Goal: Information Seeking & Learning: Understand process/instructions

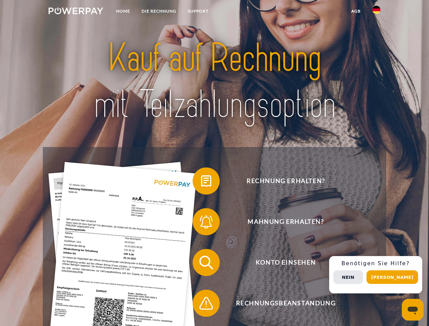
click at [76, 12] on img at bounding box center [76, 10] width 55 height 7
click at [377, 12] on img at bounding box center [377, 10] width 8 height 8
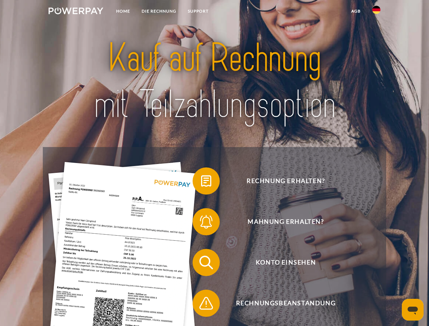
click at [356, 11] on link "agb" at bounding box center [356, 11] width 21 height 12
click at [201, 183] on span at bounding box center [196, 181] width 34 height 34
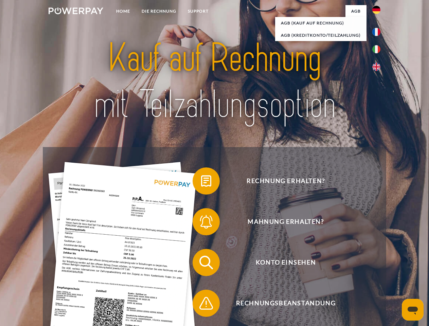
click at [201, 223] on span at bounding box center [196, 222] width 34 height 34
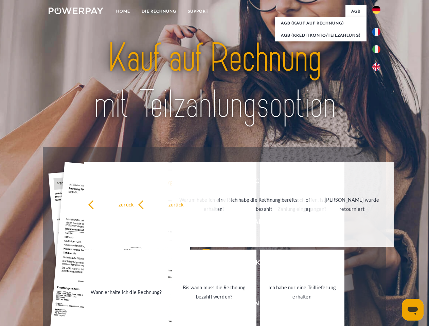
click at [201, 264] on link "Bis wann muss die Rechnung bezahlt werden?" at bounding box center [214, 292] width 85 height 85
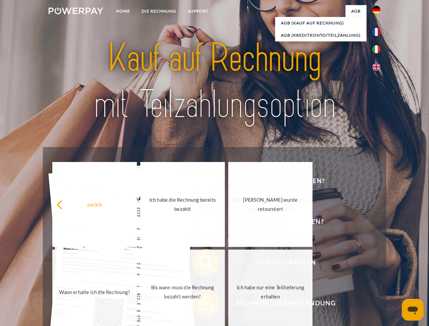
click at [201, 305] on span at bounding box center [196, 304] width 34 height 34
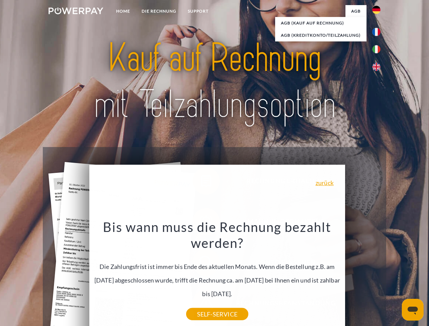
click at [378, 275] on div "Rechnung erhalten? Mahnung erhalten? Konto einsehen" at bounding box center [214, 283] width 343 height 272
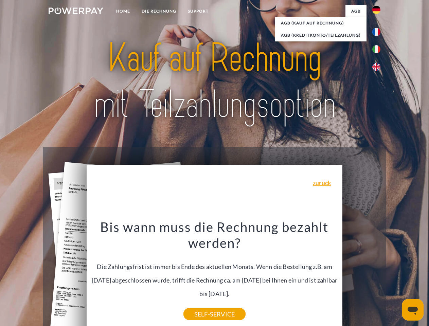
click at [362, 276] on span "Konto einsehen" at bounding box center [286, 262] width 167 height 27
click at [395, 277] on header "Home DIE RECHNUNG SUPPORT" at bounding box center [214, 235] width 429 height 470
